Goal: Task Accomplishment & Management: Complete application form

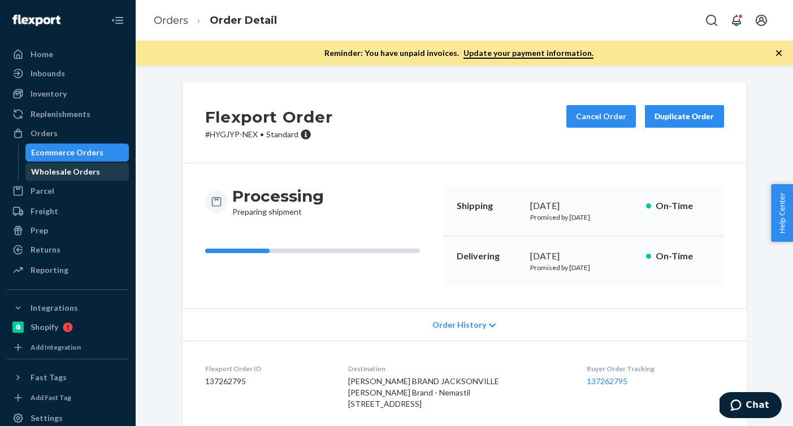
click at [78, 169] on div "Wholesale Orders" at bounding box center [65, 171] width 69 height 11
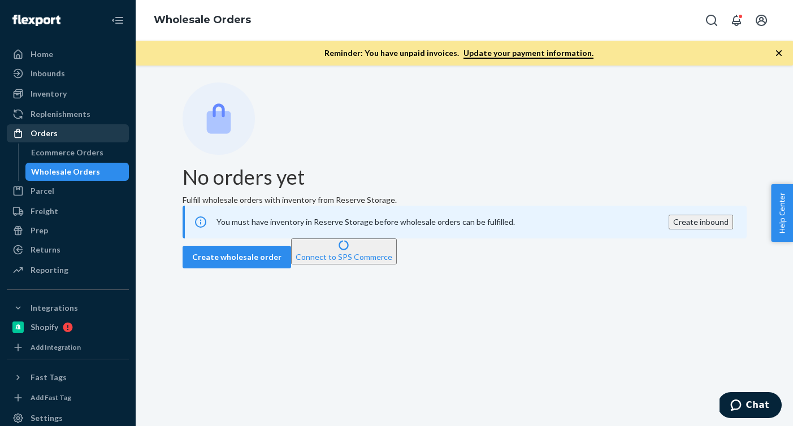
click at [75, 136] on div "Orders" at bounding box center [68, 134] width 120 height 16
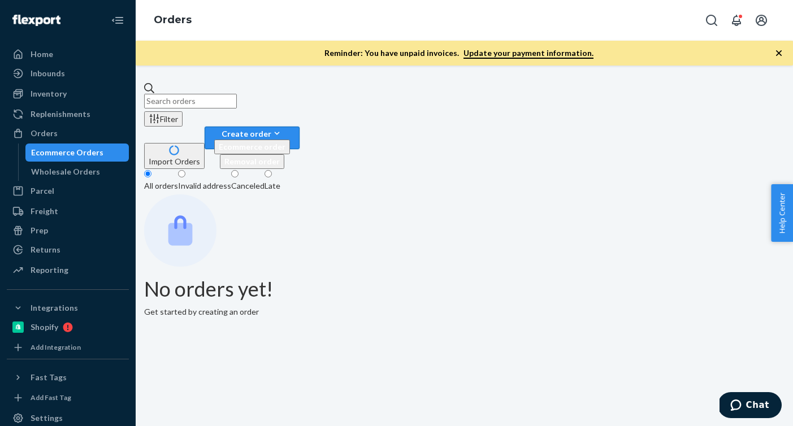
click at [283, 128] on icon "button" at bounding box center [276, 133] width 11 height 11
click at [286, 142] on span "Ecommerce order" at bounding box center [252, 147] width 67 height 10
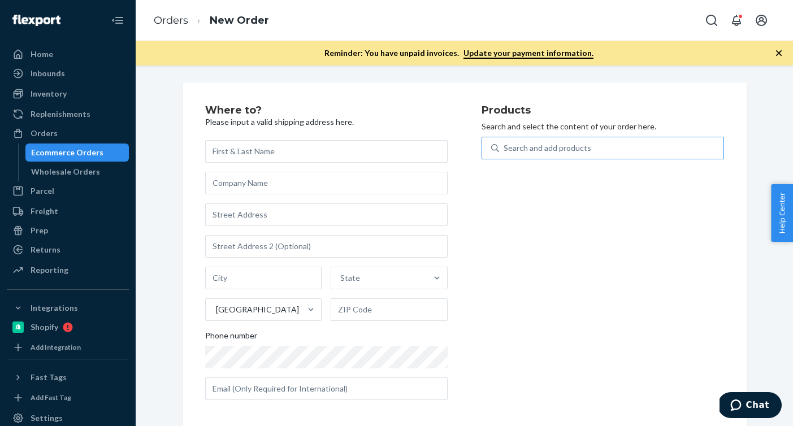
click at [649, 145] on div "Search and add products" at bounding box center [611, 148] width 224 height 20
click at [505, 145] on input "Search and add products" at bounding box center [504, 147] width 1 height 11
paste input "B86009-04"
type input "B86009-04"
click at [659, 144] on div "Search and add products" at bounding box center [611, 148] width 224 height 20
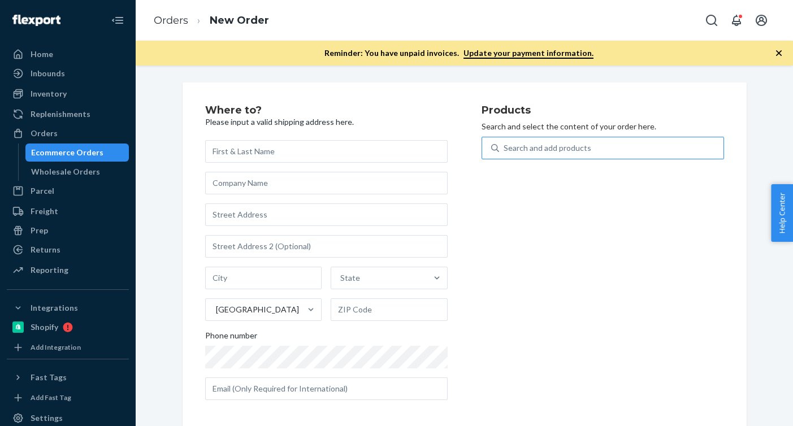
click at [505, 144] on input "Search and add products" at bounding box center [504, 147] width 1 height 11
paste input "B86009-04"
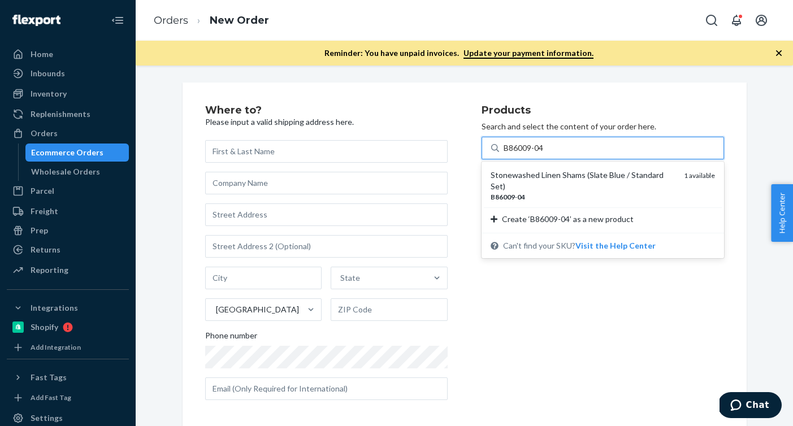
type input "B86009-04"
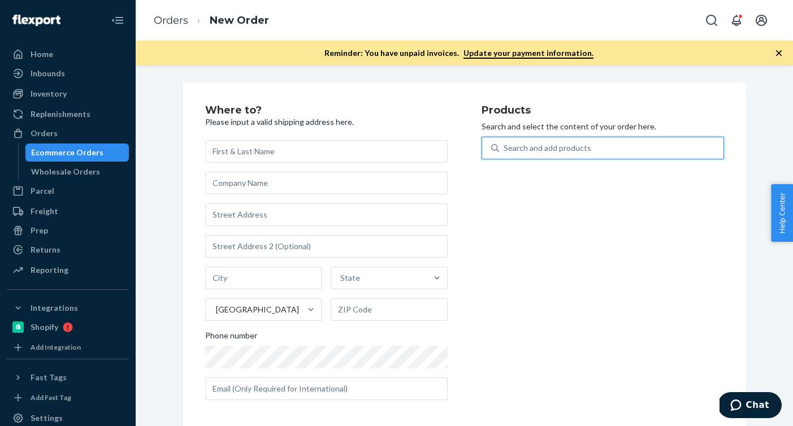
click at [518, 154] on div "Search and add products" at bounding box center [611, 148] width 224 height 20
click at [505, 154] on input "0 results available. Use Up and Down to choose options, press Enter to select t…" at bounding box center [504, 147] width 1 height 11
paste input "B86009-04"
type input "B86009-04"
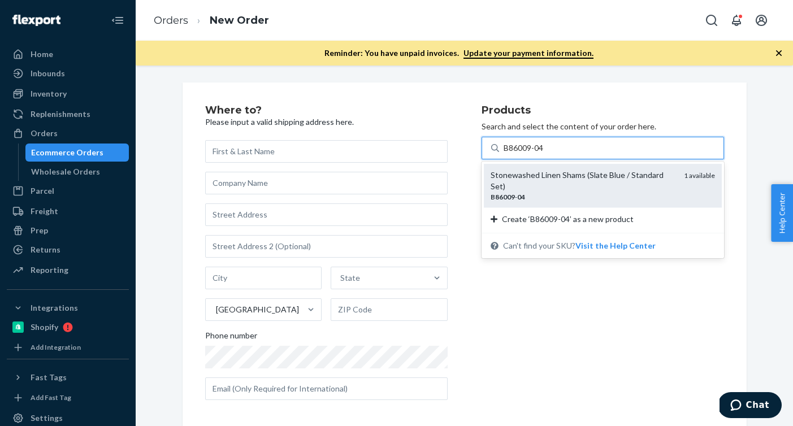
click at [510, 192] on div "B86009 - 04" at bounding box center [583, 197] width 184 height 10
click at [510, 154] on input "B86009-04" at bounding box center [524, 147] width 41 height 11
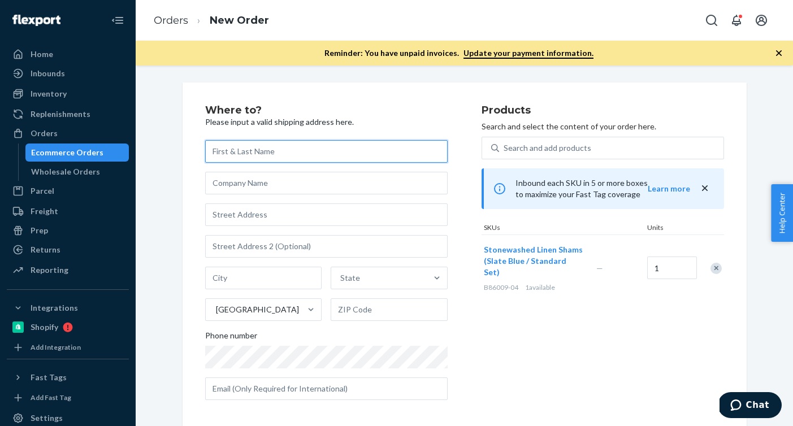
click at [328, 154] on input "text" at bounding box center [326, 151] width 243 height 23
paste input "[PERSON_NAME]"
type input "[PERSON_NAME]"
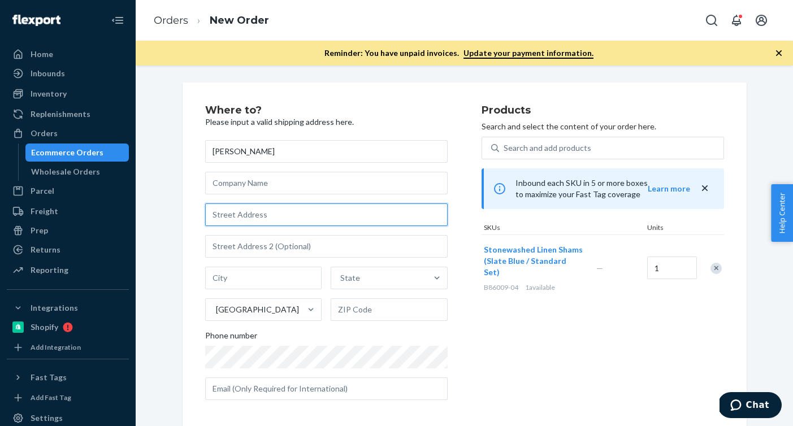
click at [335, 213] on input "text" at bounding box center [326, 215] width 243 height 23
paste input "[STREET_ADDRESS]"
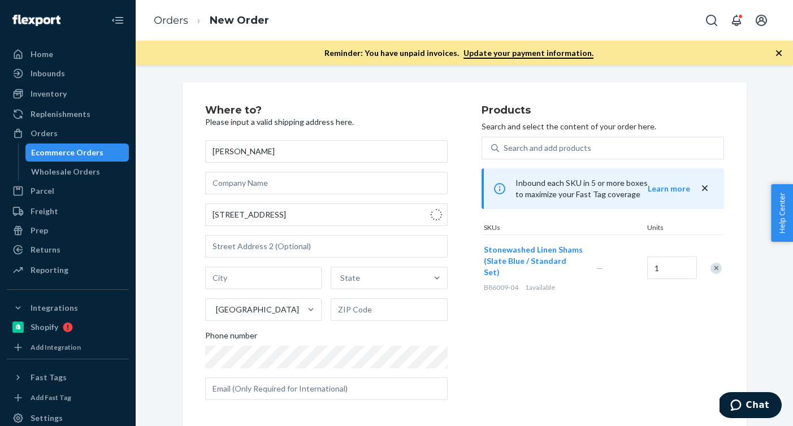
type input "[STREET_ADDRESS]"
type input "[US_STATE][GEOGRAPHIC_DATA]"
type input "63043"
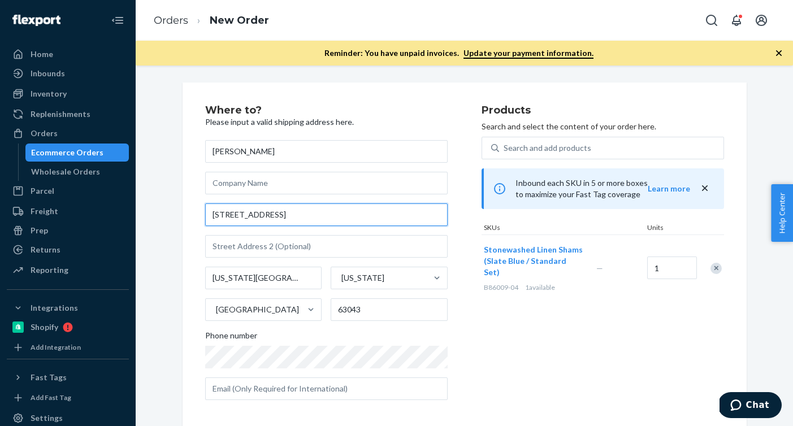
drag, startPoint x: 316, startPoint y: 212, endPoint x: 132, endPoint y: 212, distance: 183.8
click at [132, 212] on div "Home Inbounds Shipping Plans Problems Inventory Products Branded Packaging Repl…" at bounding box center [396, 213] width 793 height 426
paste input "[STREET_ADDRESS]"
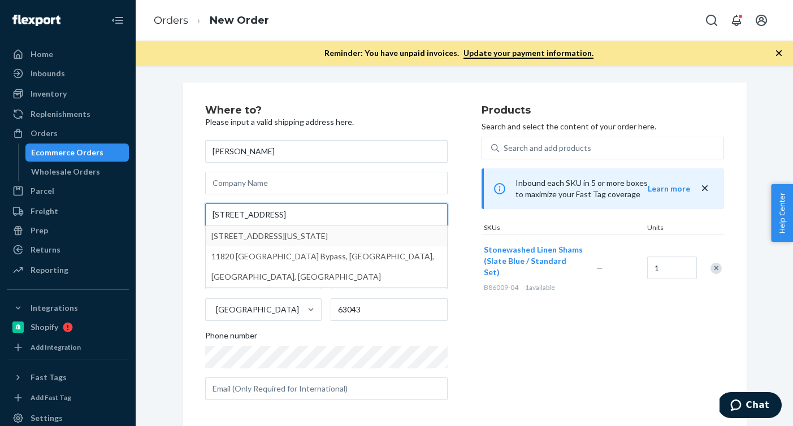
scroll to position [47, 0]
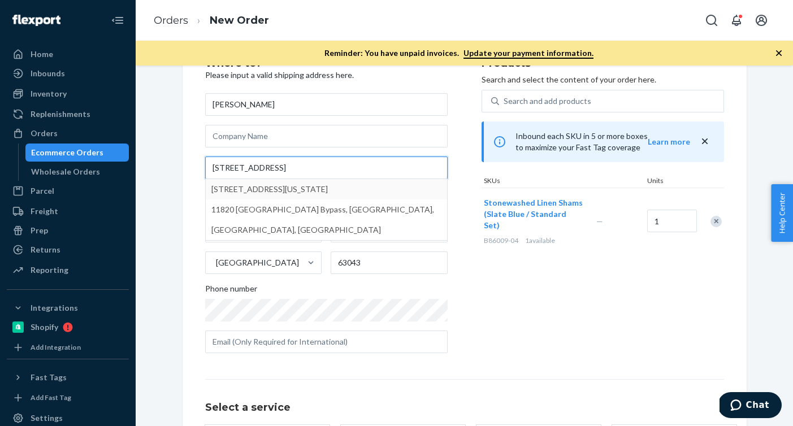
type input "[STREET_ADDRESS]"
click at [168, 235] on div "Where to? Please input a valid shipping address here. [PERSON_NAME] [STREET_ADD…" at bounding box center [464, 287] width 641 height 503
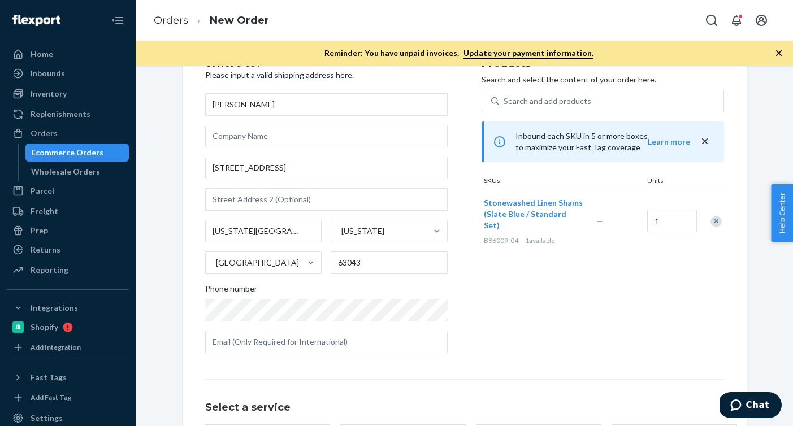
scroll to position [158, 0]
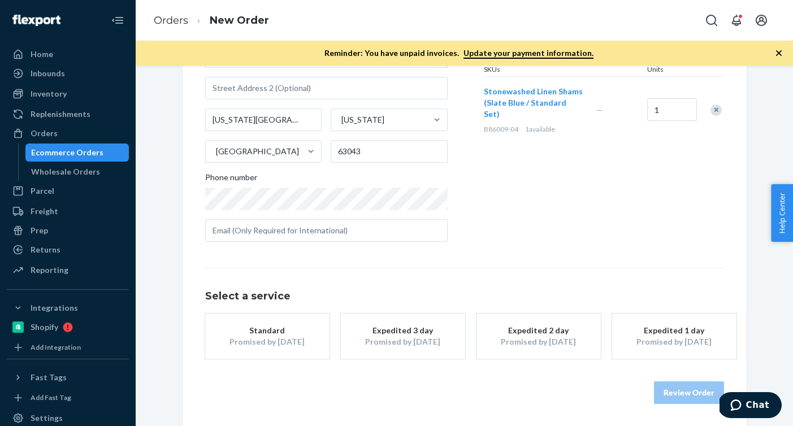
click at [299, 352] on button "Standard Promised by [DATE]" at bounding box center [267, 336] width 124 height 45
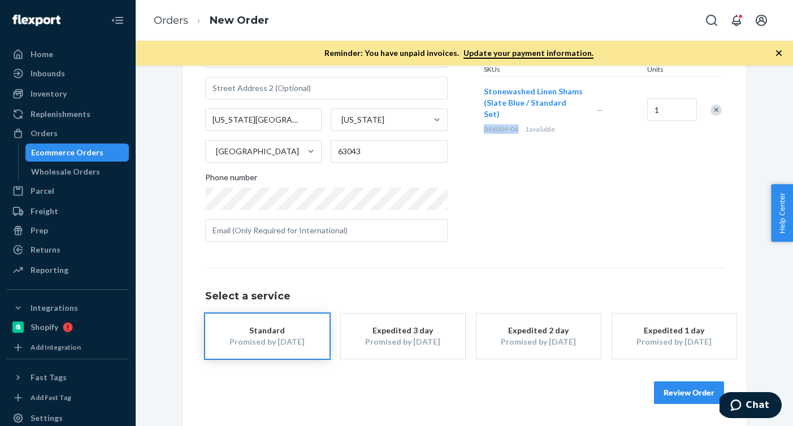
click at [518, 124] on div "B86009-04 1 available" at bounding box center [538, 129] width 108 height 10
copy span "B86009-04"
click at [669, 395] on button "Review Order" at bounding box center [689, 393] width 70 height 23
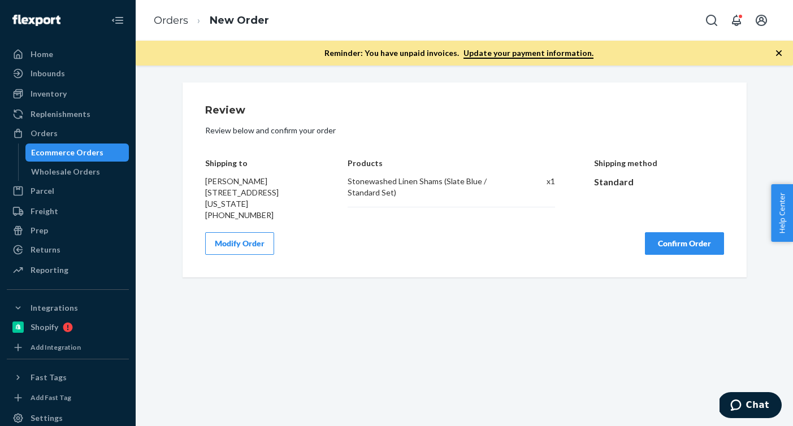
click at [655, 243] on button "Confirm Order" at bounding box center [684, 243] width 79 height 23
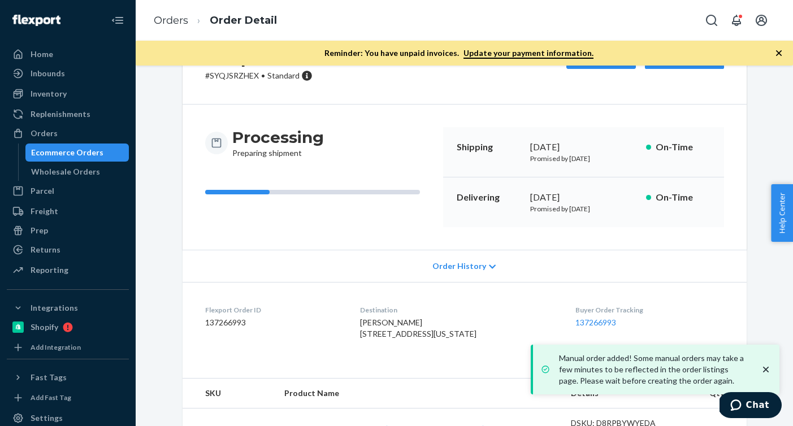
scroll to position [118, 0]
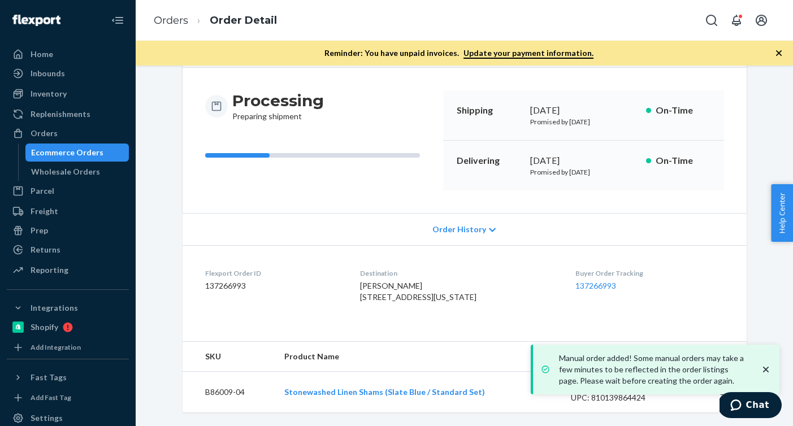
click at [222, 280] on dd "137266993" at bounding box center [273, 285] width 137 height 11
copy dd "137266993"
